Goal: Task Accomplishment & Management: Use online tool/utility

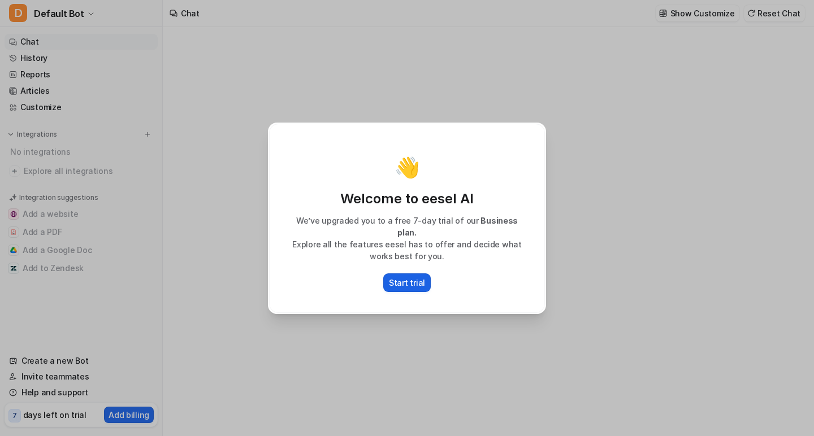
click at [403, 280] on p "Start trial" at bounding box center [407, 283] width 36 height 12
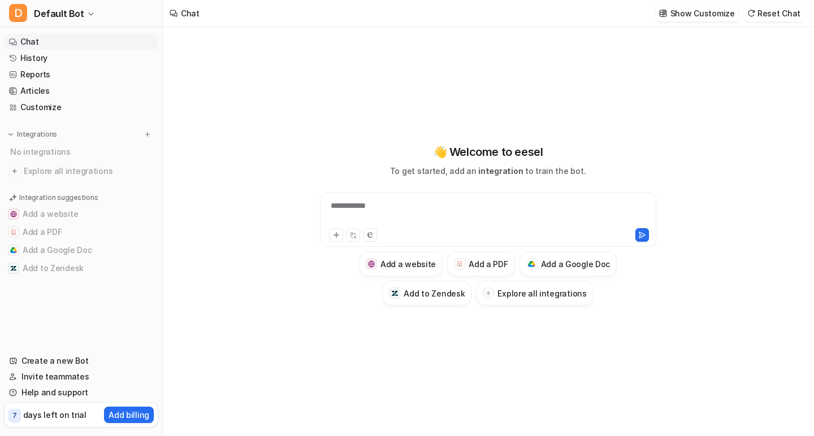
type textarea "**********"
click at [416, 213] on div "**********" at bounding box center [488, 213] width 331 height 26
click at [63, 62] on link "History" at bounding box center [81, 58] width 153 height 16
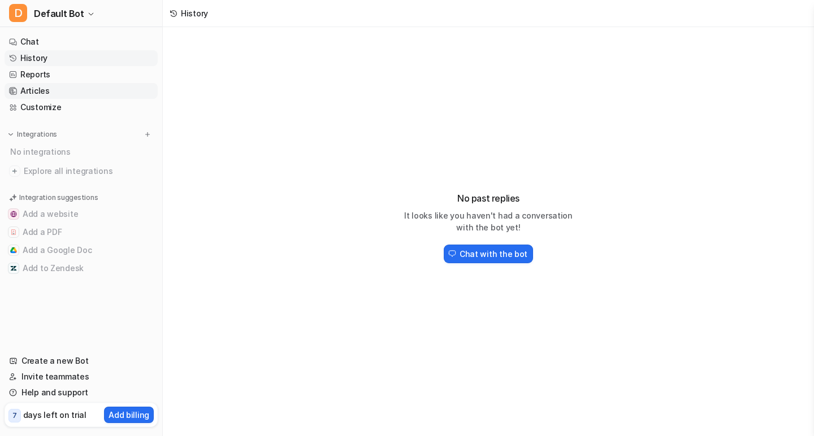
click at [56, 94] on link "Articles" at bounding box center [81, 91] width 153 height 16
click at [56, 111] on link "Customize" at bounding box center [81, 107] width 153 height 16
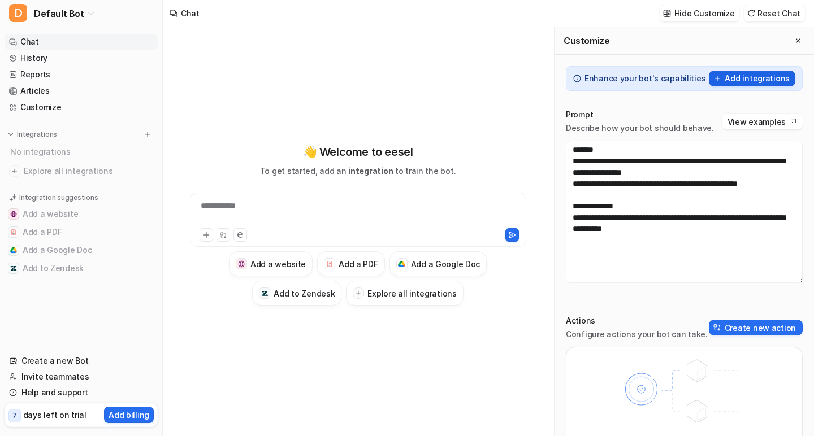
click at [751, 82] on button "Add integrations" at bounding box center [752, 79] width 86 height 16
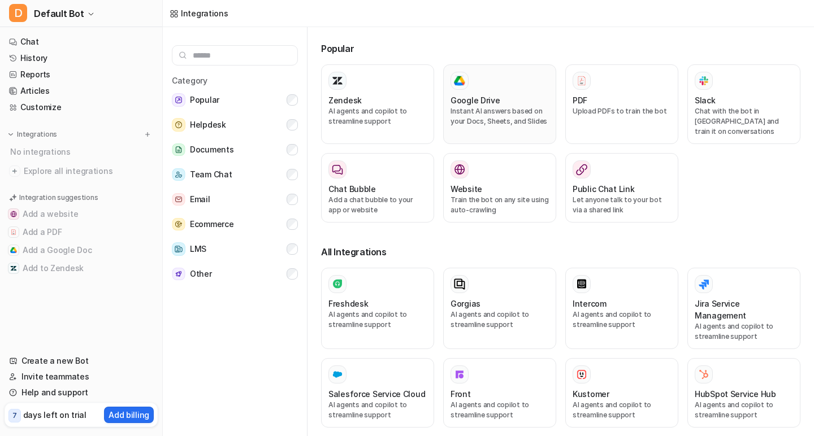
click at [486, 96] on h3 "Google Drive" at bounding box center [475, 100] width 50 height 12
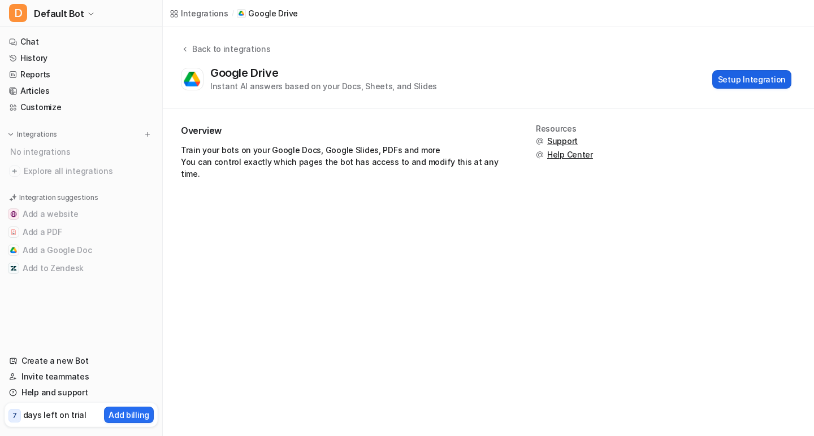
click at [753, 81] on button "Setup Integration" at bounding box center [751, 79] width 79 height 19
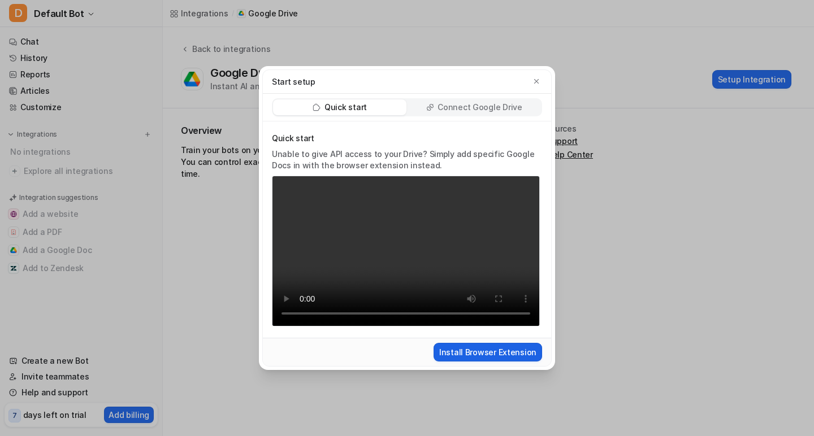
click at [503, 354] on button "Install Browser Extension" at bounding box center [488, 352] width 109 height 19
click at [482, 357] on button "Install Browser Extension" at bounding box center [488, 352] width 109 height 19
click at [201, 314] on div "Start setup Quick start Connect Google Drive Quick start Unable to give API acc…" at bounding box center [407, 218] width 814 height 436
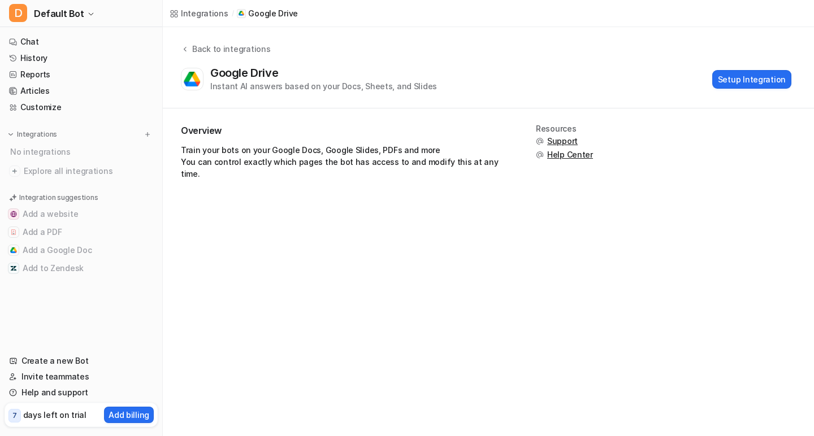
click at [211, 14] on div "Integrations" at bounding box center [204, 13] width 47 height 12
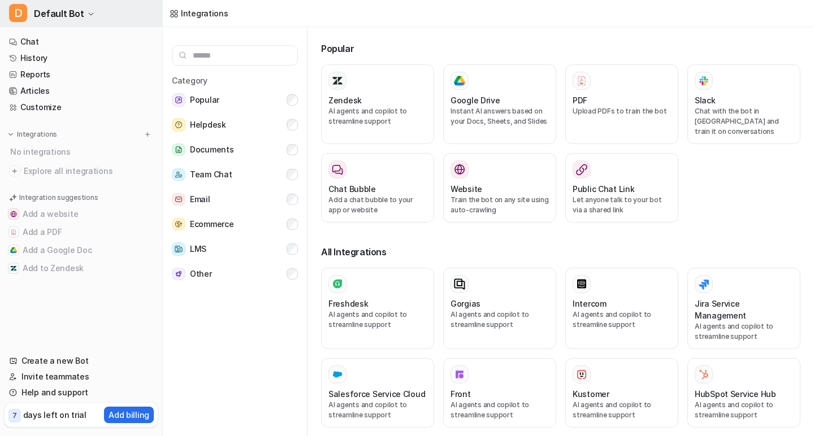
click at [113, 19] on button "D Default Bot" at bounding box center [81, 13] width 162 height 27
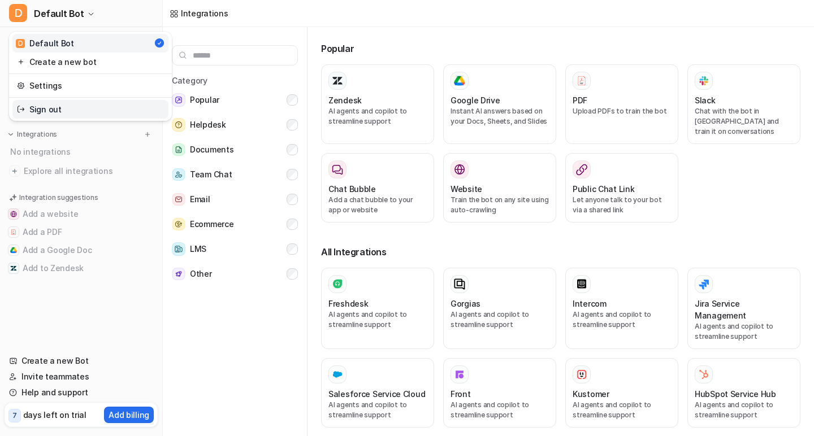
click at [78, 112] on link "Sign out" at bounding box center [90, 109] width 156 height 19
